Goal: Transaction & Acquisition: Purchase product/service

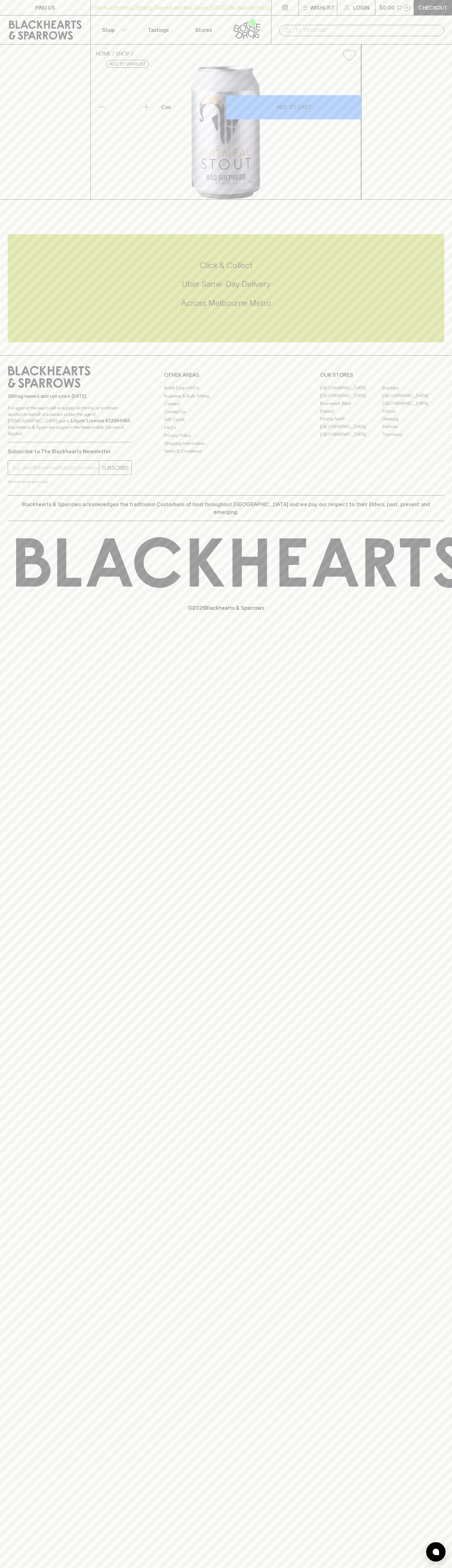
click at [274, 12] on link at bounding box center [284, 7] width 27 height 15
click at [423, 86] on div "HOME SHOP Bad Shepherd Oatmeal [PERSON_NAME] 330ml (can) $5.50 Add to wishlist …" at bounding box center [226, 122] width 452 height 155
click at [384, 1567] on html "FIND US | No Bad Bottles | Sibling Owned and Run Since [DATE] | No Bad Bottles …" at bounding box center [226, 784] width 452 height 1568
click at [27, 200] on div "HOME SHOP Bad Shepherd Oatmeal [PERSON_NAME] 330ml (can) $5.50 Add to wishlist …" at bounding box center [226, 122] width 452 height 155
